Goal: Find specific page/section: Find specific page/section

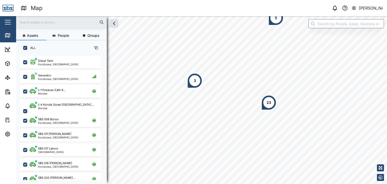
click at [40, 19] on input "text" at bounding box center [61, 22] width 85 height 8
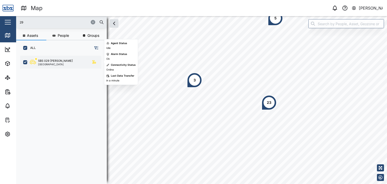
click at [53, 60] on div "SBS 029 [PERSON_NAME]" at bounding box center [55, 61] width 35 height 4
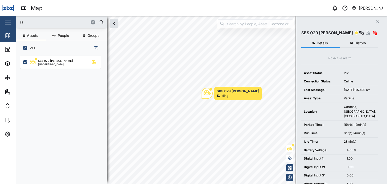
drag, startPoint x: 26, startPoint y: 20, endPoint x: 8, endPoint y: 19, distance: 17.9
click at [8, 19] on div "Map 0 Vijay Kumar Close Map Dashboard Assets ATS Camera Generator Personnel Tan…" at bounding box center [193, 92] width 387 height 184
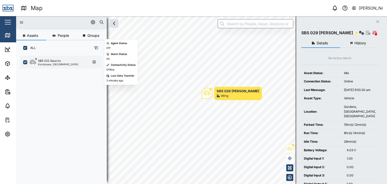
click at [52, 65] on div "Korobosea, [GEOGRAPHIC_DATA]" at bounding box center [58, 64] width 40 height 3
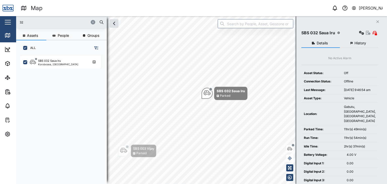
drag, startPoint x: 29, startPoint y: 23, endPoint x: 15, endPoint y: 22, distance: 14.1
click at [15, 22] on div "Map 0 Vijay Kumar Close Map Dashboard Assets ATS Camera Generator Personnel Tan…" at bounding box center [193, 92] width 387 height 184
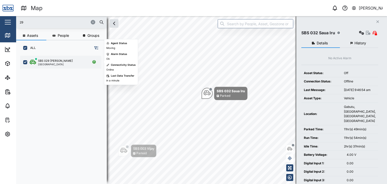
click at [48, 61] on div "SBS 029 [PERSON_NAME]" at bounding box center [55, 61] width 35 height 4
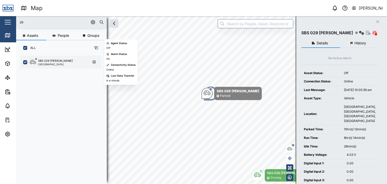
click at [46, 62] on div "SBS 029 [PERSON_NAME]" at bounding box center [55, 61] width 35 height 4
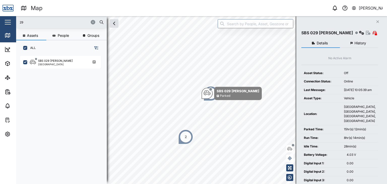
drag, startPoint x: 31, startPoint y: 22, endPoint x: 0, endPoint y: 25, distance: 30.8
click at [0, 25] on div "Map 0 Vijay Kumar Close Map Dashboard Assets ATS Camera Generator Personnel Tan…" at bounding box center [193, 92] width 387 height 184
type input "1"
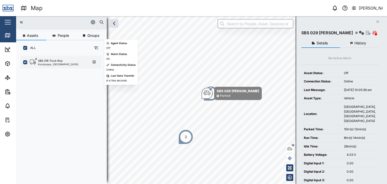
drag, startPoint x: 53, startPoint y: 66, endPoint x: 53, endPoint y: 61, distance: 4.3
click at [53, 63] on div "SBS 016 Truck Roa Korobosea, Port Moresby" at bounding box center [60, 62] width 81 height 13
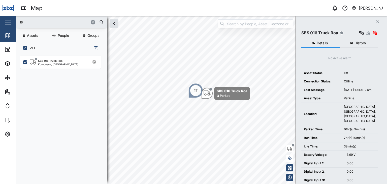
drag, startPoint x: 25, startPoint y: 24, endPoint x: 13, endPoint y: 16, distance: 14.8
click at [13, 16] on div "Map 0 Vijay Kumar Close Map Dashboard Assets ATS Camera Generator Personnel Tan…" at bounding box center [193, 92] width 387 height 184
type input "2"
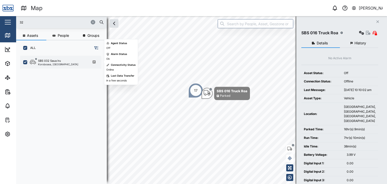
click at [49, 60] on div "SBS 032 Saua Iru" at bounding box center [49, 61] width 23 height 4
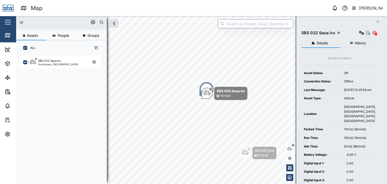
drag, startPoint x: 27, startPoint y: 24, endPoint x: 8, endPoint y: 23, distance: 18.9
click at [8, 23] on div "Map 0 Vijay Kumar Close Map Dashboard Assets ATS Camera Generator Personnel Tan…" at bounding box center [193, 92] width 387 height 184
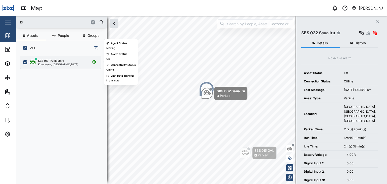
click at [59, 59] on div "SBS 013 Truck Maro" at bounding box center [51, 61] width 26 height 4
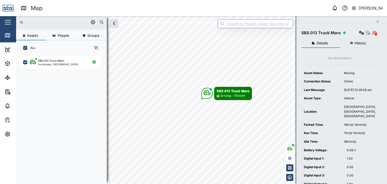
drag, startPoint x: 10, startPoint y: 23, endPoint x: 3, endPoint y: 23, distance: 7.8
click at [3, 23] on div "Map 0 Vijay Kumar Close Map Dashboard Assets ATS Camera Generator Personnel Tan…" at bounding box center [193, 92] width 387 height 184
type input "32"
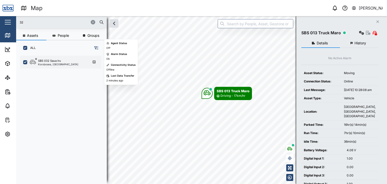
click at [48, 63] on div "Korobosea, [GEOGRAPHIC_DATA]" at bounding box center [58, 64] width 40 height 3
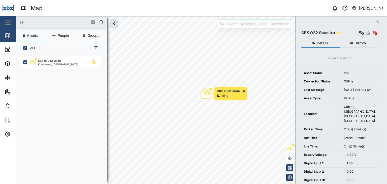
click at [30, 22] on input "32" at bounding box center [61, 22] width 85 height 8
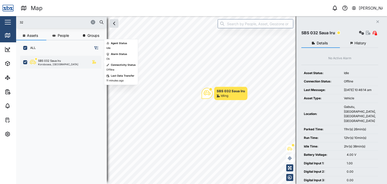
click at [57, 65] on div "SBS 032 Saua Iru Korobosea, Port Moresby" at bounding box center [60, 62] width 81 height 13
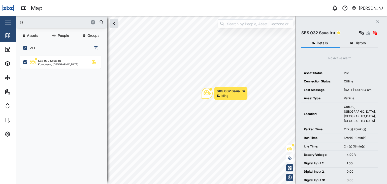
drag, startPoint x: 25, startPoint y: 21, endPoint x: 17, endPoint y: 21, distance: 8.3
click at [17, 21] on div "32" at bounding box center [61, 22] width 91 height 12
click at [26, 22] on input "32" at bounding box center [61, 22] width 85 height 8
click at [237, 96] on div "Idling" at bounding box center [230, 95] width 28 height 5
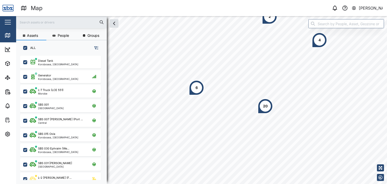
click at [34, 24] on input "text" at bounding box center [61, 22] width 85 height 8
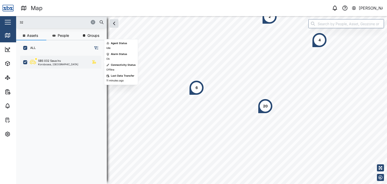
type input "32"
click at [45, 63] on div "Korobosea, [GEOGRAPHIC_DATA]" at bounding box center [58, 64] width 40 height 3
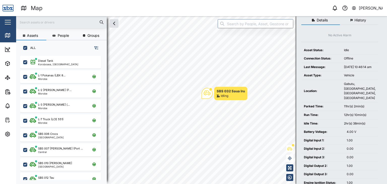
scroll to position [50, 0]
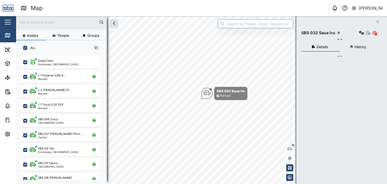
scroll to position [122, 79]
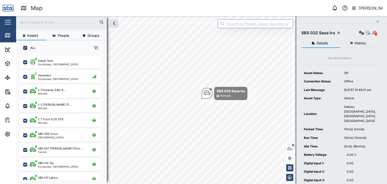
click at [32, 22] on input "text" at bounding box center [61, 22] width 85 height 8
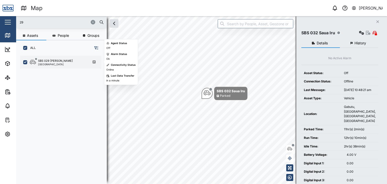
click at [63, 63] on div "SBS 029 Morlie I Port Moresby" at bounding box center [64, 62] width 68 height 7
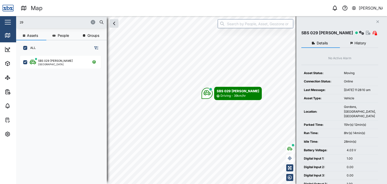
drag, startPoint x: 34, startPoint y: 21, endPoint x: 18, endPoint y: 21, distance: 16.1
click at [18, 21] on div "29" at bounding box center [61, 22] width 91 height 12
click at [37, 22] on input "29" at bounding box center [61, 22] width 85 height 8
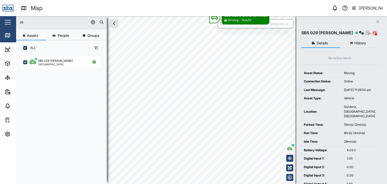
drag, startPoint x: 31, startPoint y: 20, endPoint x: 9, endPoint y: 19, distance: 22.5
click at [9, 19] on div "Map 0 Vijay Kumar Close Map Dashboard Assets ATS Camera Generator Personnel Tan…" at bounding box center [193, 92] width 387 height 184
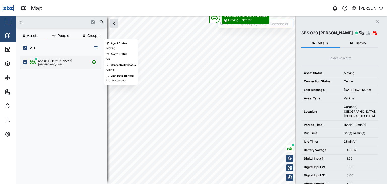
click at [61, 66] on div "SBS 031 Alfred Port Moresby" at bounding box center [60, 62] width 81 height 13
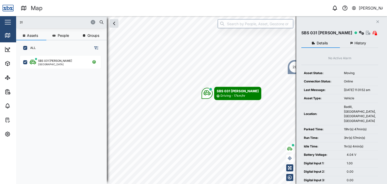
drag, startPoint x: 32, startPoint y: 24, endPoint x: 0, endPoint y: 16, distance: 33.0
click at [0, 16] on div "Map 0 Vijay Kumar Close Map Dashboard Assets ATS Camera Generator Personnel Tan…" at bounding box center [193, 92] width 387 height 184
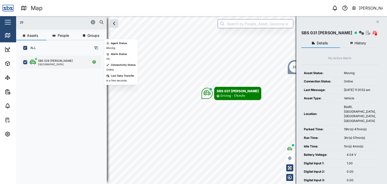
click at [62, 60] on div "SBS 029 Morlie I Port Moresby" at bounding box center [64, 62] width 68 height 7
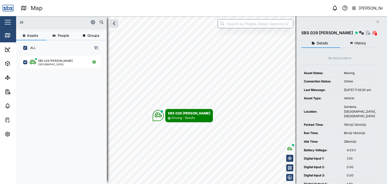
drag, startPoint x: 36, startPoint y: 23, endPoint x: 9, endPoint y: 17, distance: 27.5
click at [9, 17] on div "Map 0 Vijay Kumar Close Map Dashboard Assets ATS Camera Generator Personnel Tan…" at bounding box center [193, 92] width 387 height 184
drag, startPoint x: 25, startPoint y: 23, endPoint x: 8, endPoint y: 19, distance: 17.7
click at [8, 19] on div "Map 0 Vijay Kumar Close Map Dashboard Assets ATS Camera Generator Personnel Tan…" at bounding box center [193, 92] width 387 height 184
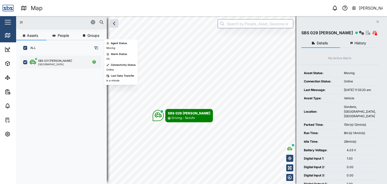
click at [55, 59] on div "SBS 031 [PERSON_NAME]" at bounding box center [55, 61] width 34 height 4
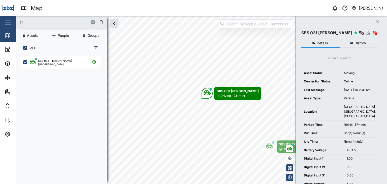
drag, startPoint x: 24, startPoint y: 22, endPoint x: 15, endPoint y: 23, distance: 9.3
click at [15, 23] on div "Map 0 Vijay Kumar Close Map Dashboard Assets ATS Camera Generator Personnel Tan…" at bounding box center [193, 92] width 387 height 184
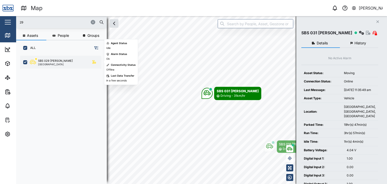
click at [55, 56] on div "SBS 029 Morlie I Port Moresby" at bounding box center [60, 62] width 81 height 13
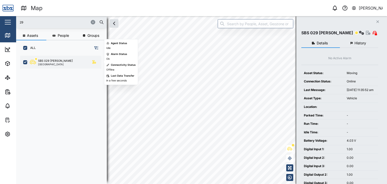
click at [56, 64] on div "[GEOGRAPHIC_DATA]" at bounding box center [55, 64] width 35 height 3
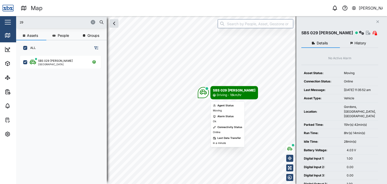
click at [214, 16] on div "SBS 029 Morlie I Driving - 18km/hr" at bounding box center [201, 16] width 371 height 0
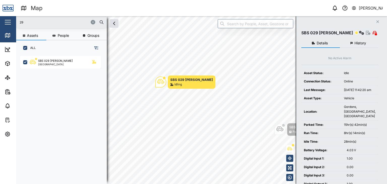
drag, startPoint x: 27, startPoint y: 22, endPoint x: 11, endPoint y: 21, distance: 16.6
click at [11, 21] on div "Map 0 Vijay Kumar Close Map Dashboard Assets ATS Camera Generator Personnel Tan…" at bounding box center [193, 92] width 387 height 184
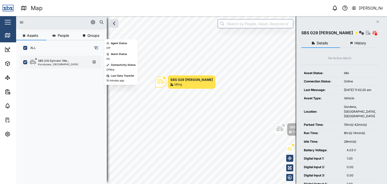
click at [51, 65] on div "Korobosea, [GEOGRAPHIC_DATA]" at bounding box center [58, 64] width 40 height 3
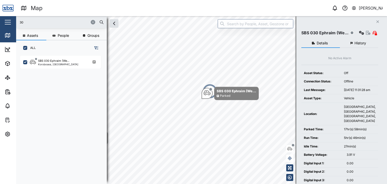
drag, startPoint x: 26, startPoint y: 22, endPoint x: 13, endPoint y: 22, distance: 13.1
click at [13, 22] on div "Map 0 Vijay Kumar Close Map Dashboard Assets ATS Camera Generator Personnel Tan…" at bounding box center [193, 92] width 387 height 184
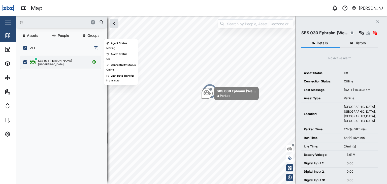
click at [54, 65] on div "[GEOGRAPHIC_DATA]" at bounding box center [55, 64] width 34 height 3
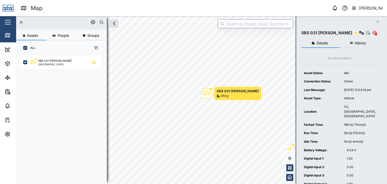
drag, startPoint x: 29, startPoint y: 22, endPoint x: 11, endPoint y: 22, distance: 17.9
click at [11, 22] on div "Map 0 Vijay Kumar Close Map Dashboard Assets ATS Camera Generator Personnel Tan…" at bounding box center [193, 92] width 387 height 184
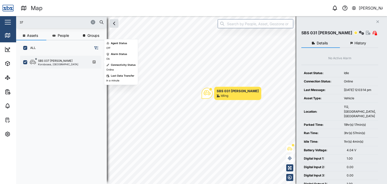
click at [62, 64] on div "Korobosea, [GEOGRAPHIC_DATA]" at bounding box center [58, 64] width 40 height 3
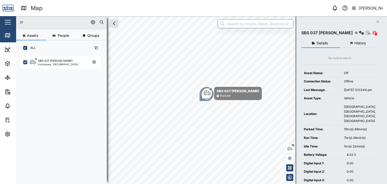
drag, startPoint x: 31, startPoint y: 22, endPoint x: 11, endPoint y: 19, distance: 20.3
click at [11, 19] on div "Map 0 Vijay Kumar Close Map Dashboard Assets ATS Camera Generator Personnel Tan…" at bounding box center [193, 92] width 387 height 184
type input "31"
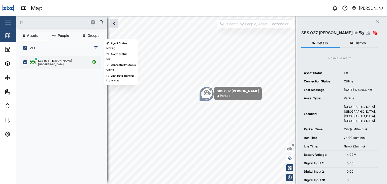
click at [54, 63] on div "[GEOGRAPHIC_DATA]" at bounding box center [55, 64] width 34 height 3
